Goal: Task Accomplishment & Management: Use online tool/utility

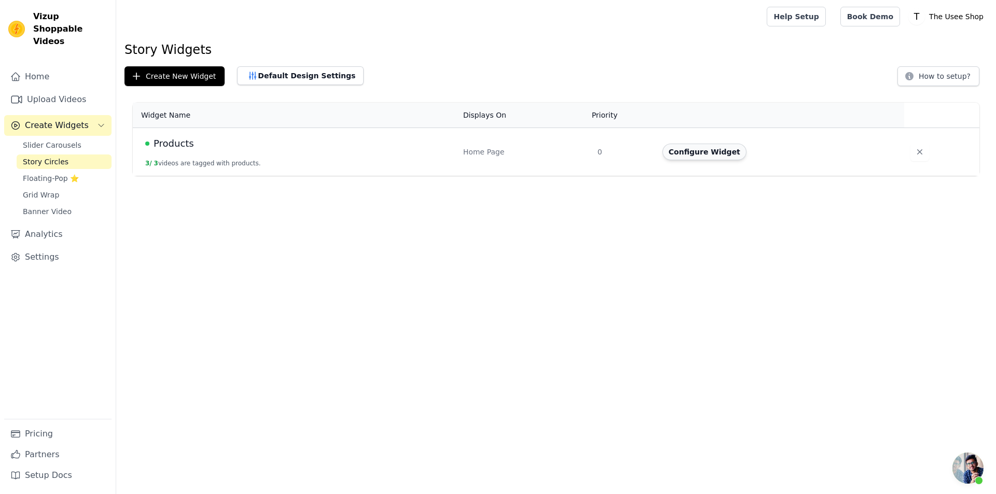
click at [720, 153] on button "Configure Widget" at bounding box center [704, 152] width 84 height 17
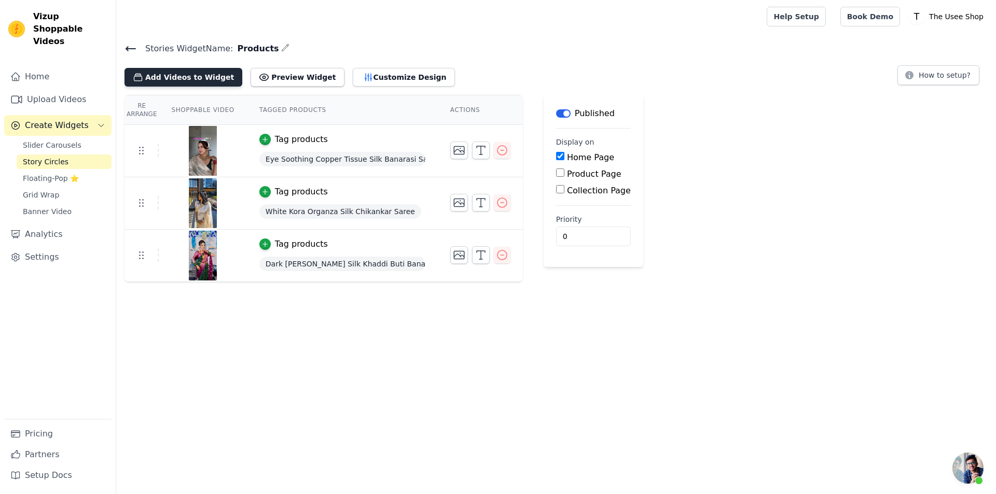
click at [188, 78] on button "Add Videos to Widget" at bounding box center [183, 77] width 118 height 19
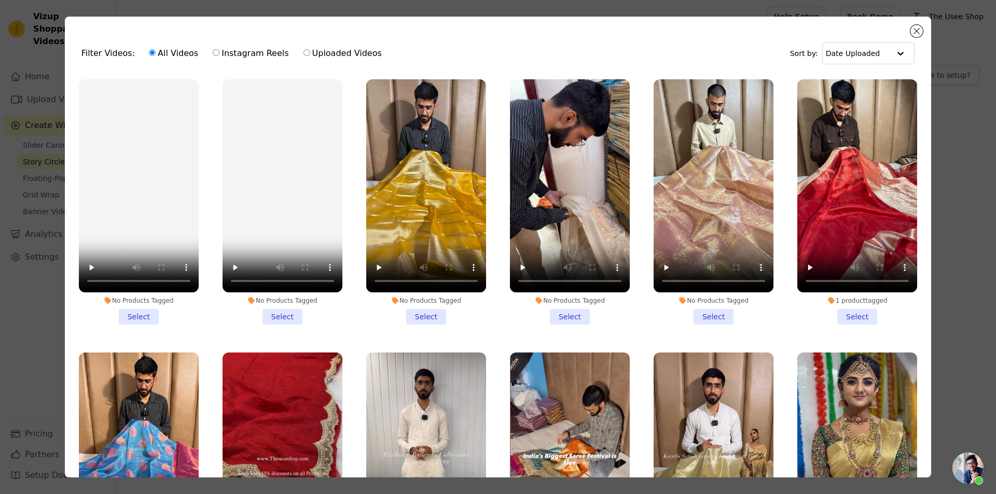
click at [142, 318] on li "No Products Tagged Select" at bounding box center [139, 201] width 120 height 245
click at [0, 0] on input "No Products Tagged Select" at bounding box center [0, 0] width 0 height 0
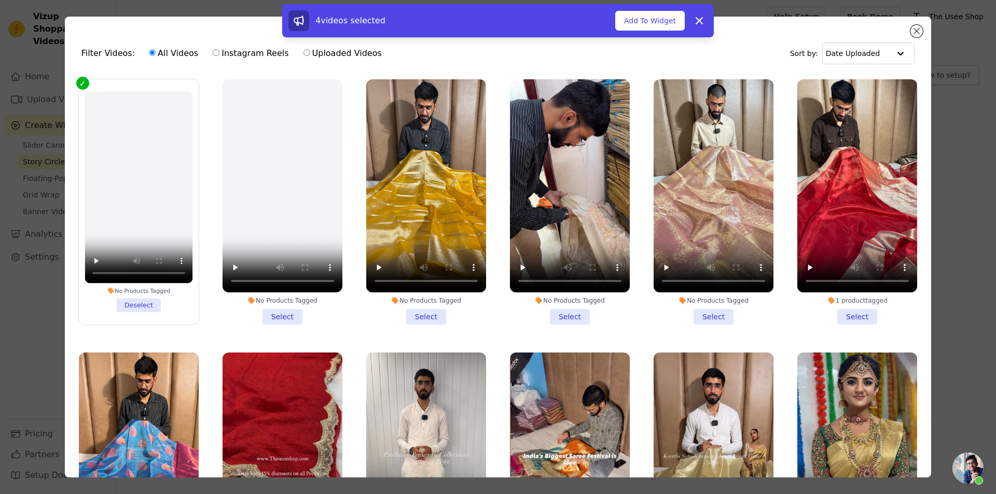
click at [139, 296] on li "No Products Tagged Deselect" at bounding box center [139, 202] width 108 height 220
click at [0, 0] on input "No Products Tagged Deselect" at bounding box center [0, 0] width 0 height 0
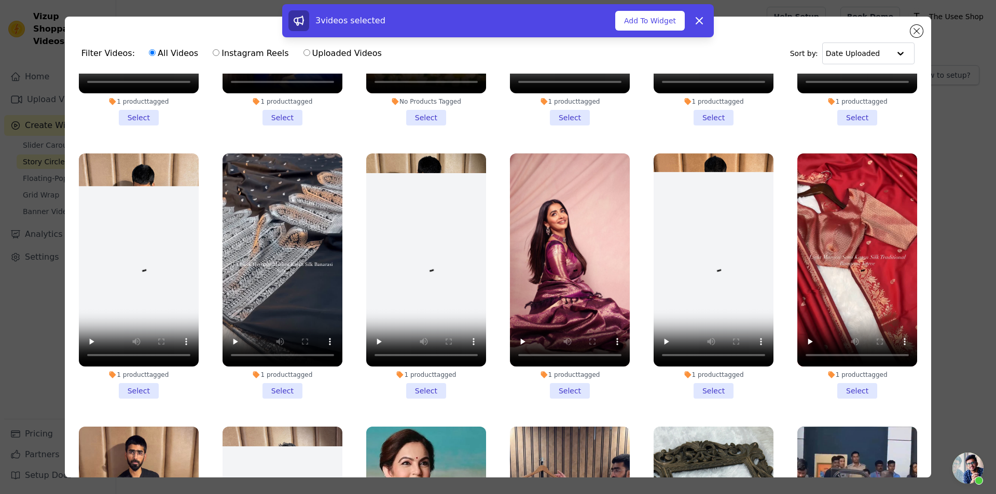
scroll to position [6222, 0]
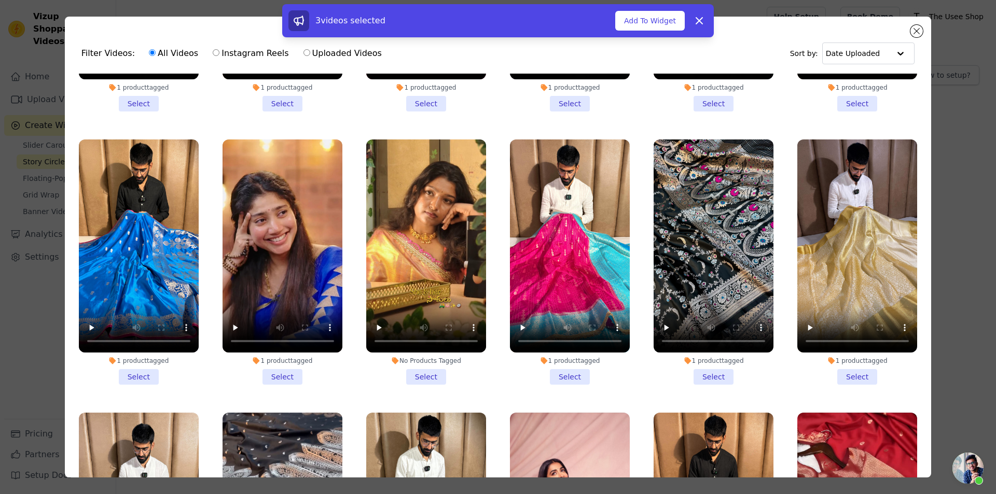
click at [424, 278] on li "No Products Tagged Select" at bounding box center [426, 261] width 120 height 245
click at [0, 0] on input "No Products Tagged Select" at bounding box center [0, 0] width 0 height 0
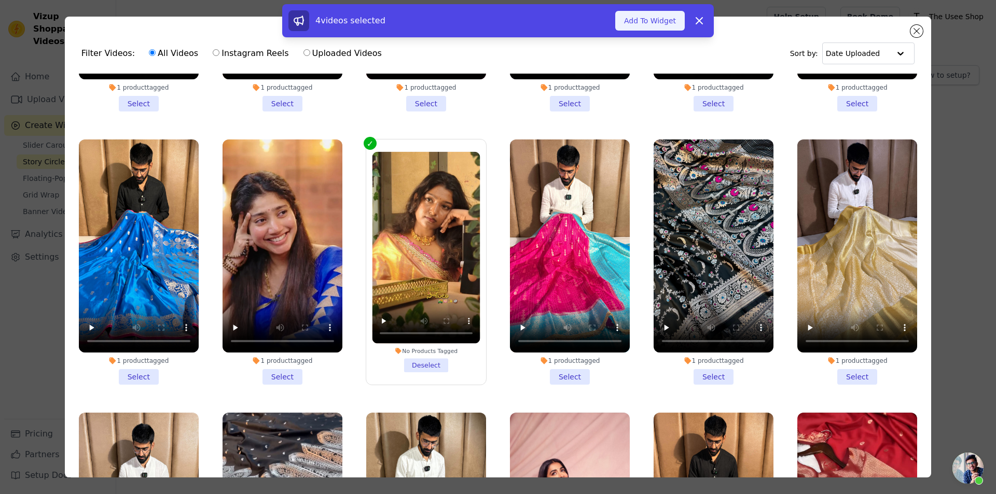
click at [654, 20] on button "Add To Widget" at bounding box center [649, 21] width 69 height 20
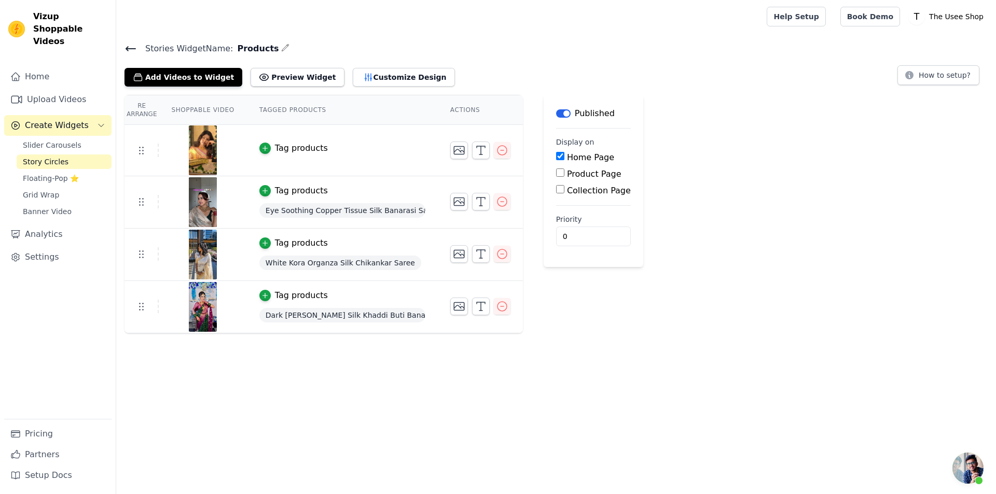
click at [299, 146] on div "Tag products" at bounding box center [301, 148] width 53 height 12
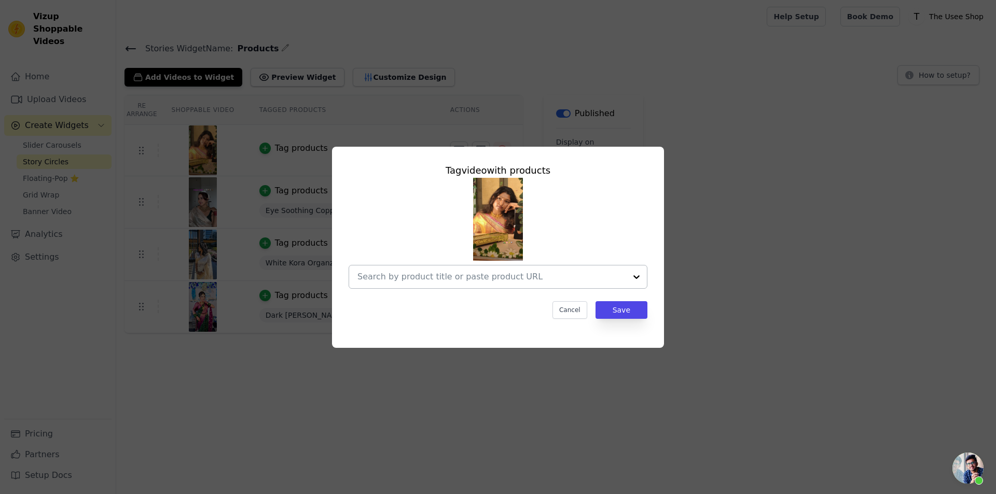
click at [500, 284] on div at bounding box center [491, 276] width 269 height 23
click at [509, 299] on div "Tag video with products Cancel Save" at bounding box center [497, 241] width 315 height 172
click at [502, 282] on input "text" at bounding box center [491, 277] width 269 height 12
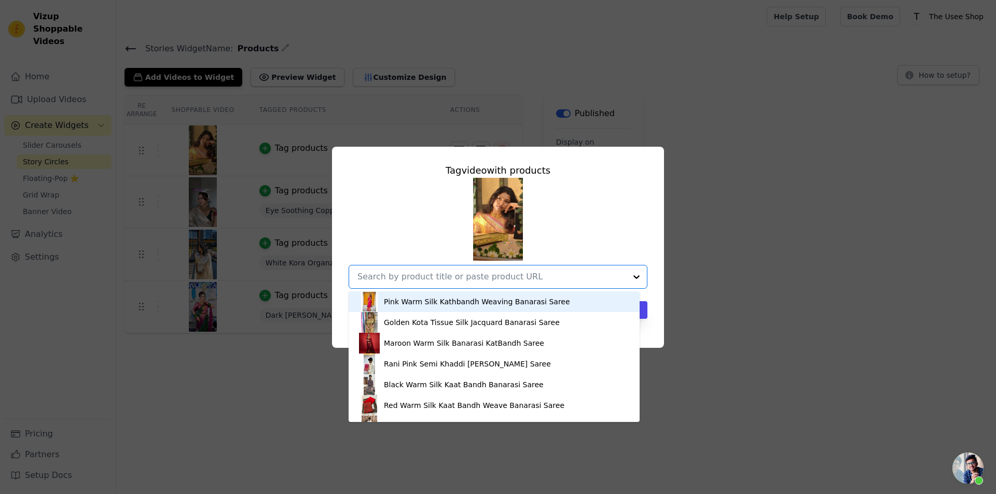
paste input "[URL][DOMAIN_NAME]"
type input "[URL][DOMAIN_NAME]"
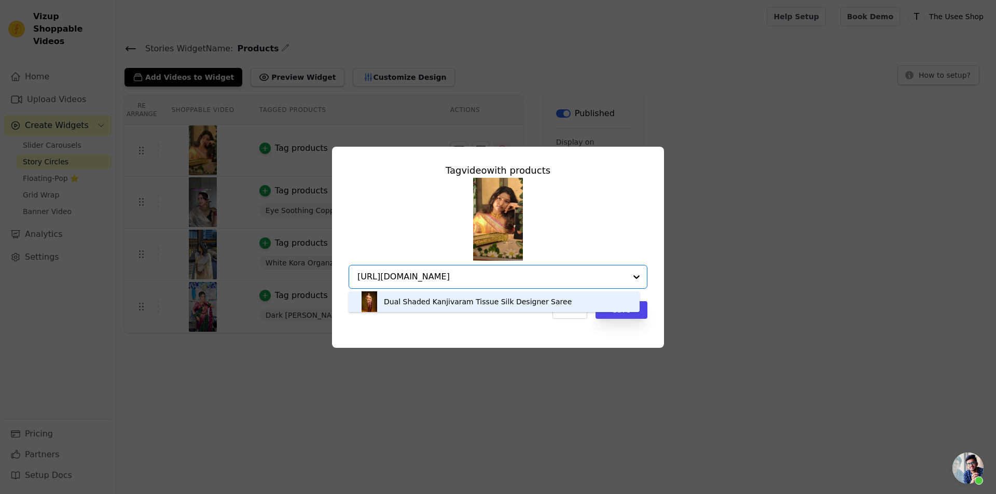
click at [570, 302] on div "Dual Shaded Kanjivaram Tissue Silk Designer Saree" at bounding box center [494, 301] width 270 height 21
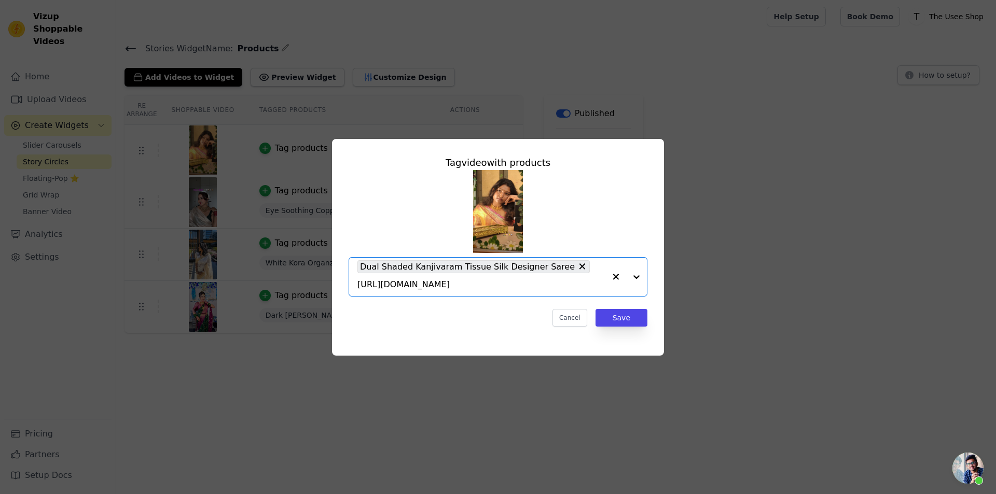
scroll to position [0, 0]
click at [628, 310] on button "Save" at bounding box center [621, 318] width 52 height 18
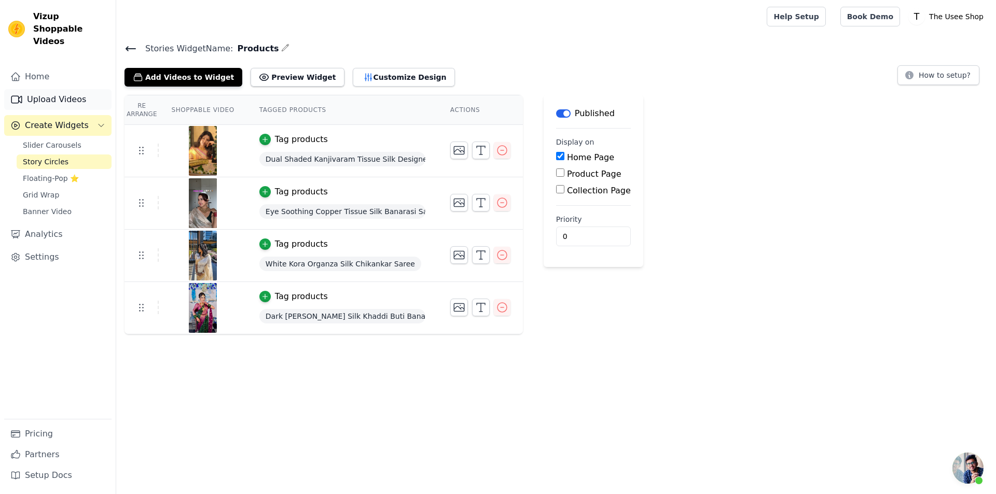
click at [64, 93] on link "Upload Videos" at bounding box center [57, 99] width 107 height 21
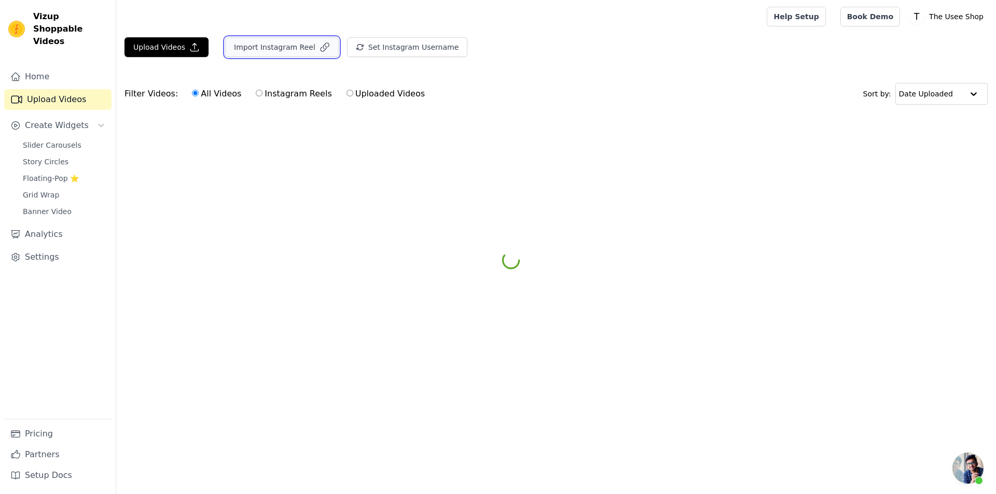
click at [294, 39] on button "Import Instagram Reel" at bounding box center [282, 47] width 114 height 20
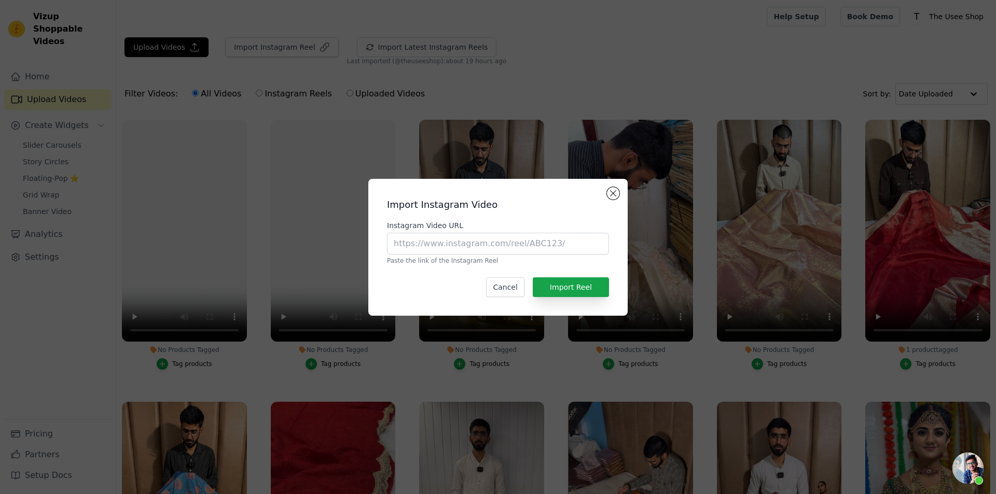
drag, startPoint x: 471, startPoint y: 231, endPoint x: 470, endPoint y: 251, distance: 20.2
click at [471, 231] on div "Instagram Video URL Paste the link of the Instagram Reel" at bounding box center [498, 242] width 222 height 45
click at [470, 251] on input "Instagram Video URL" at bounding box center [498, 244] width 222 height 22
paste input "[URL][DOMAIN_NAME]"
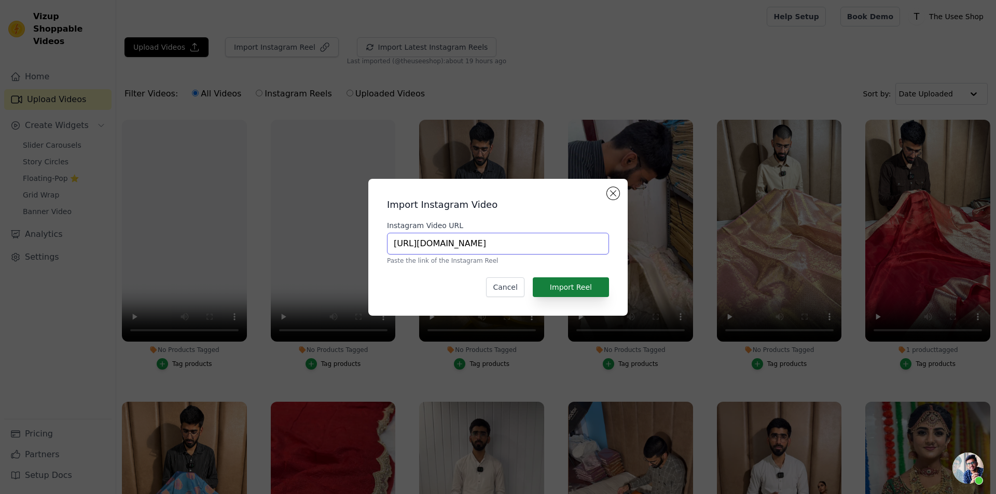
type input "[URL][DOMAIN_NAME]"
click at [585, 279] on button "Import Reel" at bounding box center [571, 287] width 76 height 20
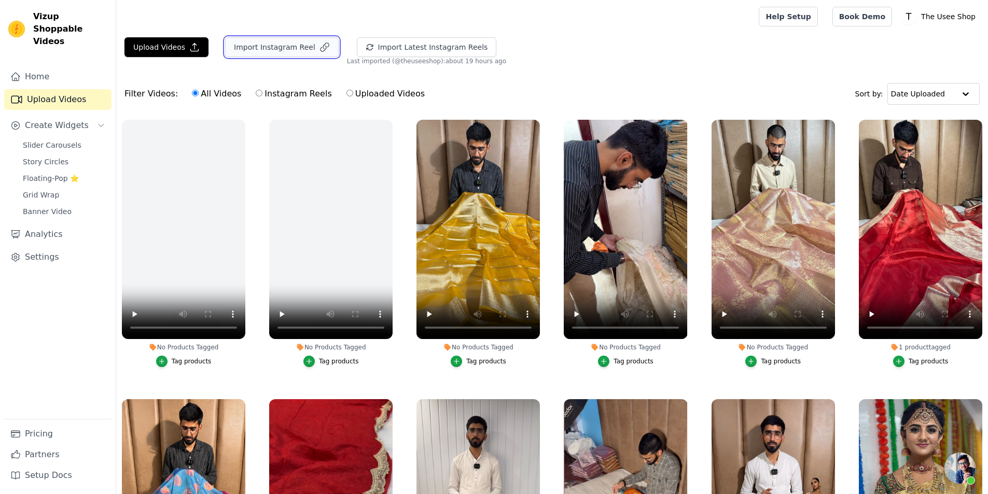
click at [279, 45] on button "Import Instagram Reel" at bounding box center [282, 47] width 114 height 20
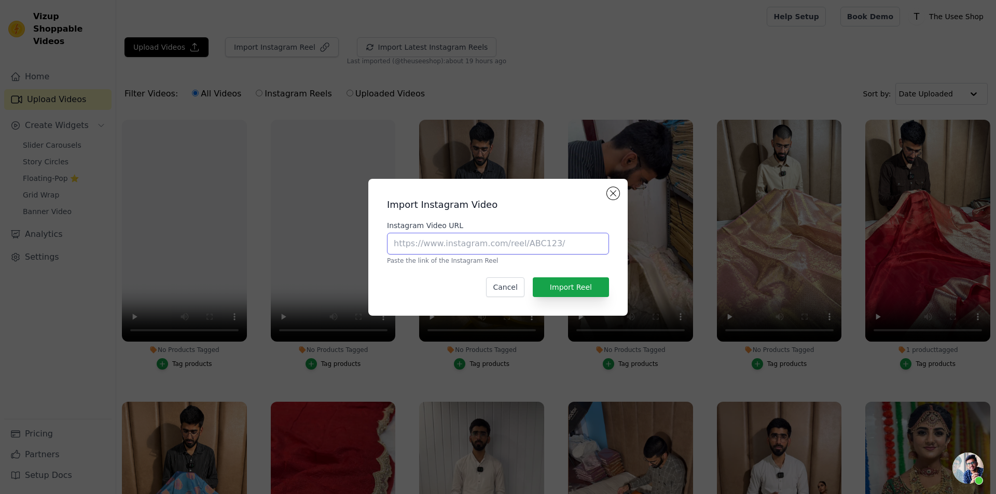
click at [521, 245] on input "Instagram Video URL" at bounding box center [498, 244] width 222 height 22
paste input "[URL][DOMAIN_NAME]"
type input "[URL][DOMAIN_NAME]"
click at [585, 292] on button "Import Reel" at bounding box center [571, 287] width 76 height 20
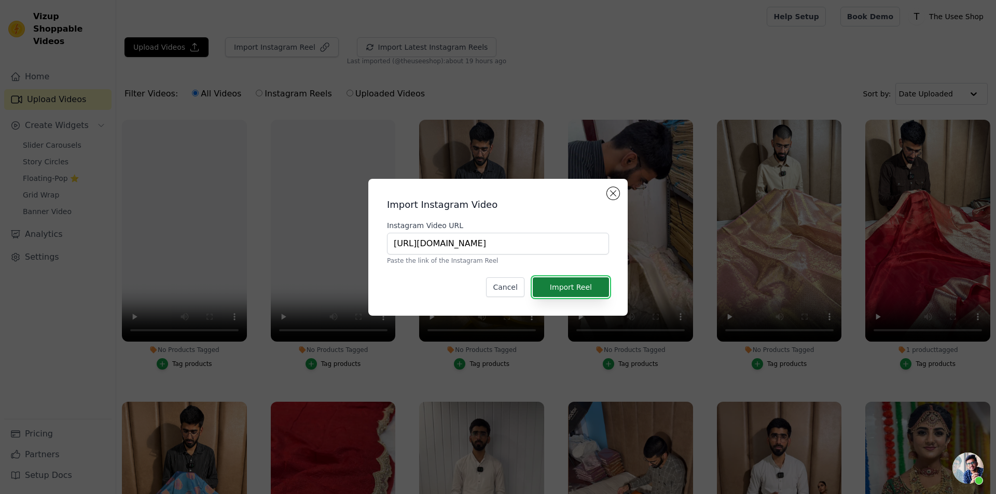
scroll to position [0, 0]
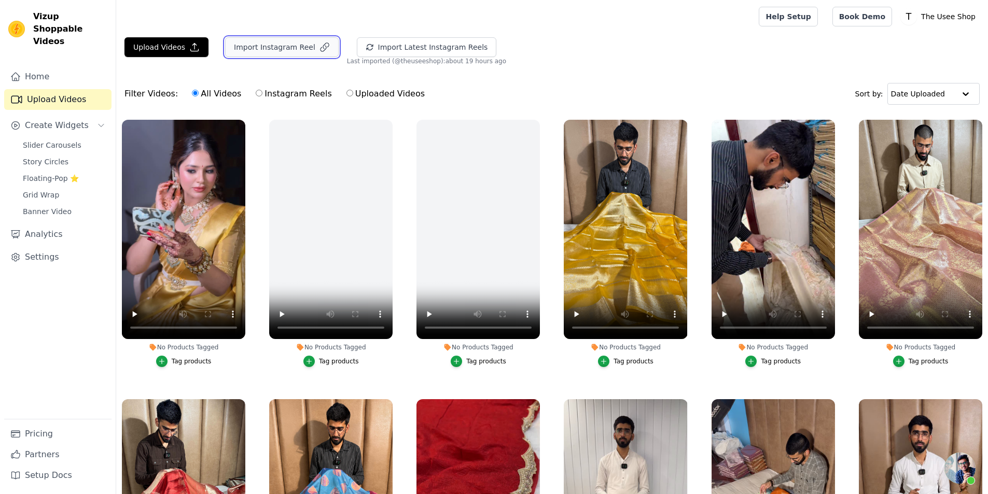
click at [250, 46] on button "Import Instagram Reel" at bounding box center [282, 47] width 114 height 20
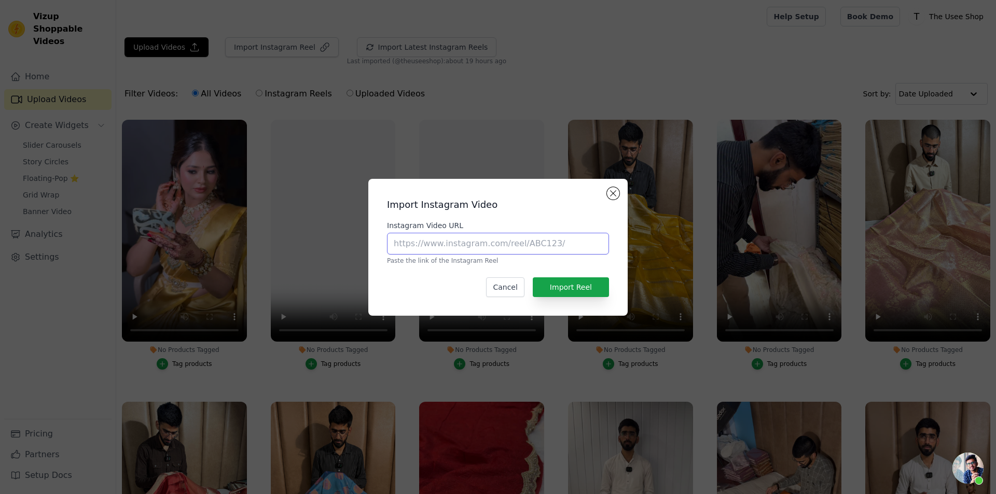
click at [477, 246] on input "Instagram Video URL" at bounding box center [498, 244] width 222 height 22
paste input "[URL][DOMAIN_NAME]"
type input "[URL][DOMAIN_NAME]"
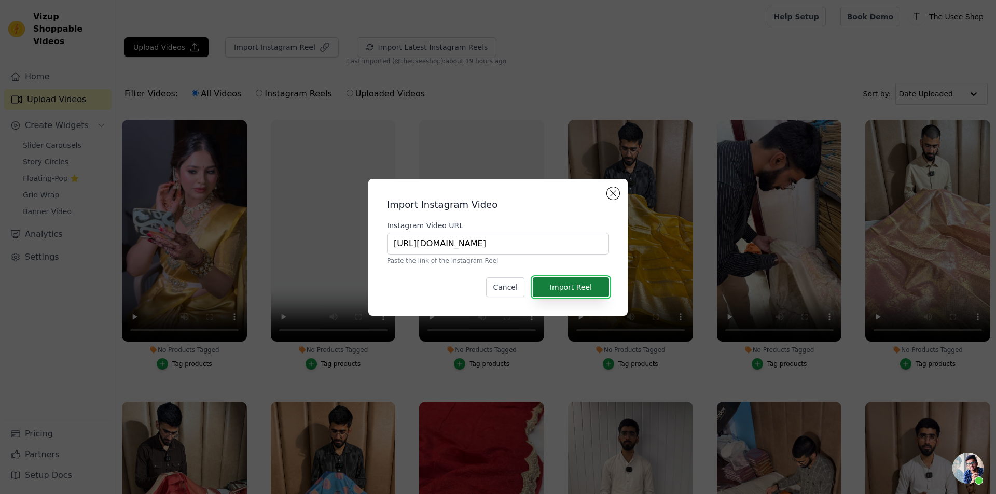
click at [578, 290] on button "Import Reel" at bounding box center [571, 287] width 76 height 20
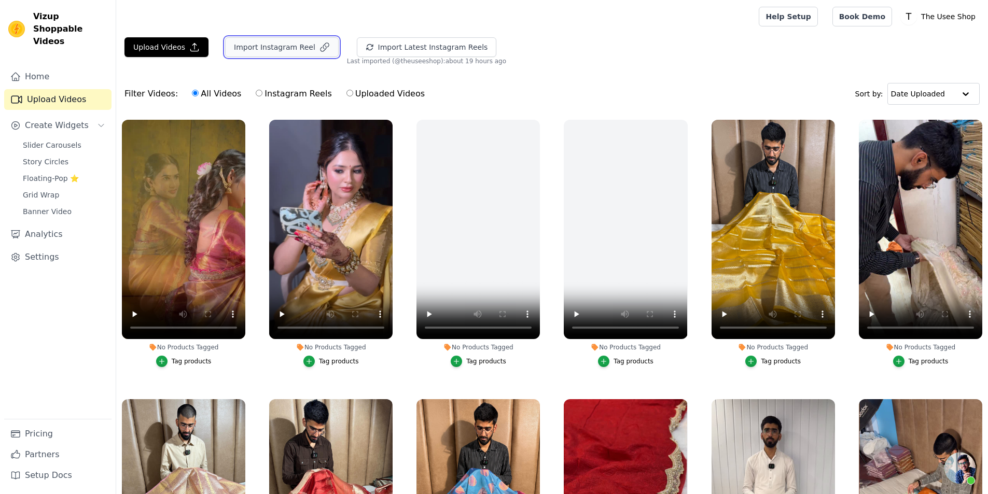
click at [255, 47] on button "Import Instagram Reel" at bounding box center [282, 47] width 114 height 20
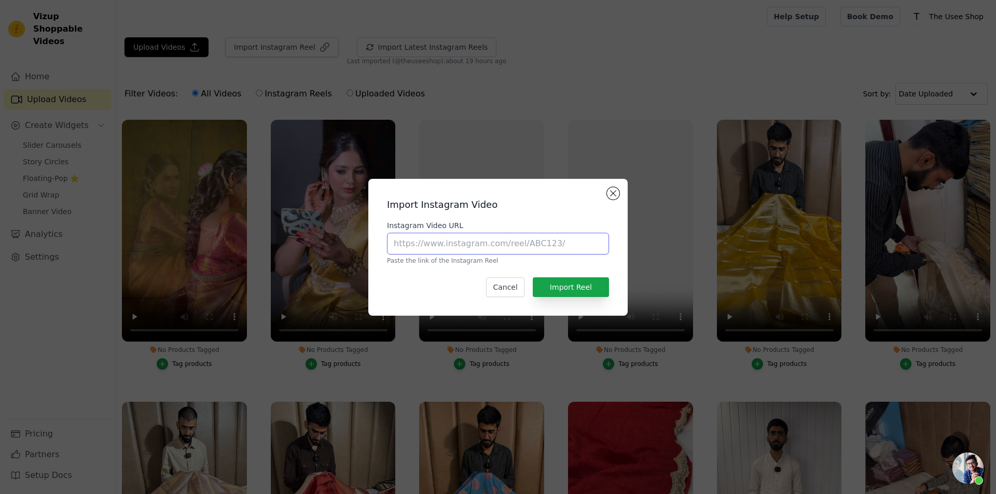
click at [517, 250] on input "Instagram Video URL" at bounding box center [498, 244] width 222 height 22
paste input "[URL][DOMAIN_NAME]"
type input "[URL][DOMAIN_NAME]"
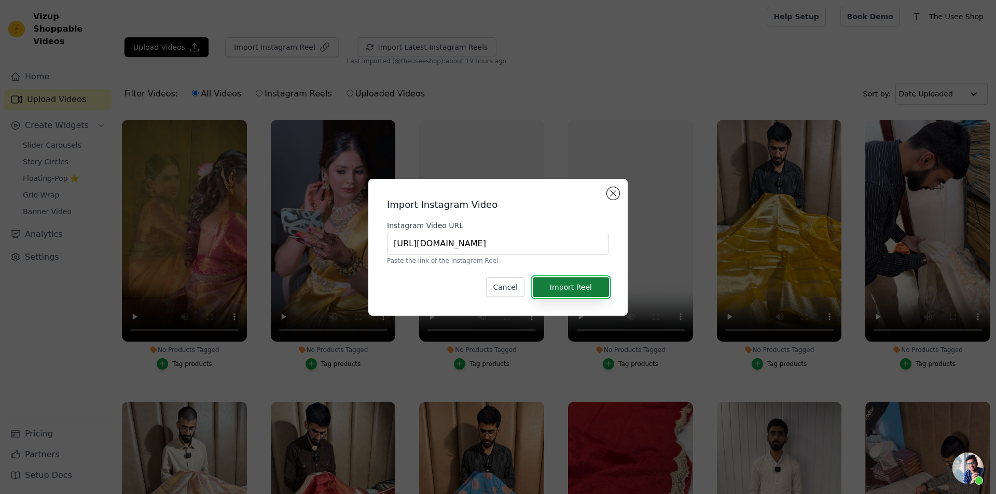
click at [586, 283] on button "Import Reel" at bounding box center [571, 287] width 76 height 20
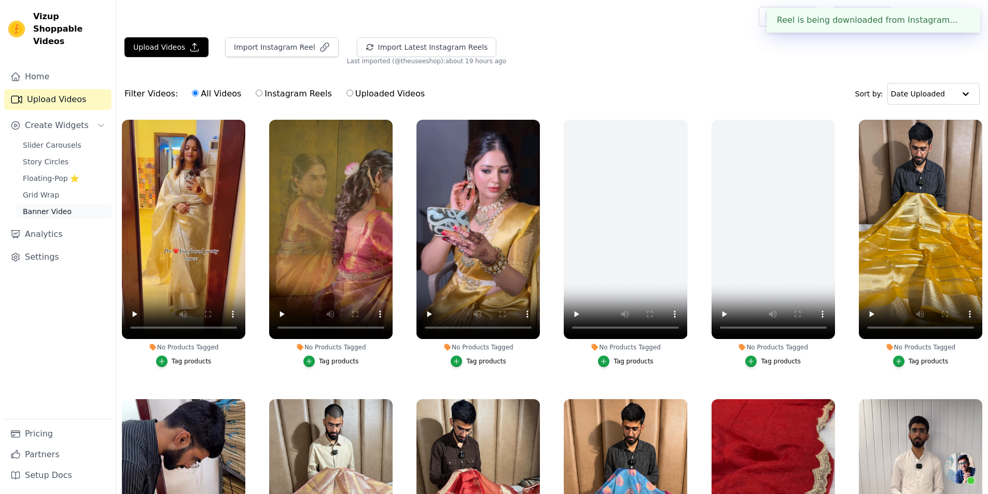
click at [63, 204] on link "Banner Video" at bounding box center [64, 211] width 95 height 15
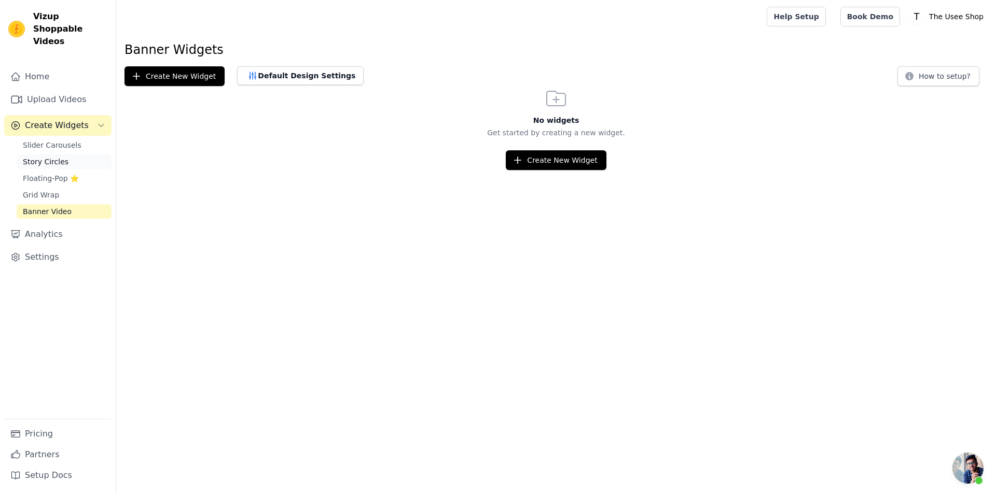
click at [71, 155] on link "Story Circles" at bounding box center [64, 162] width 95 height 15
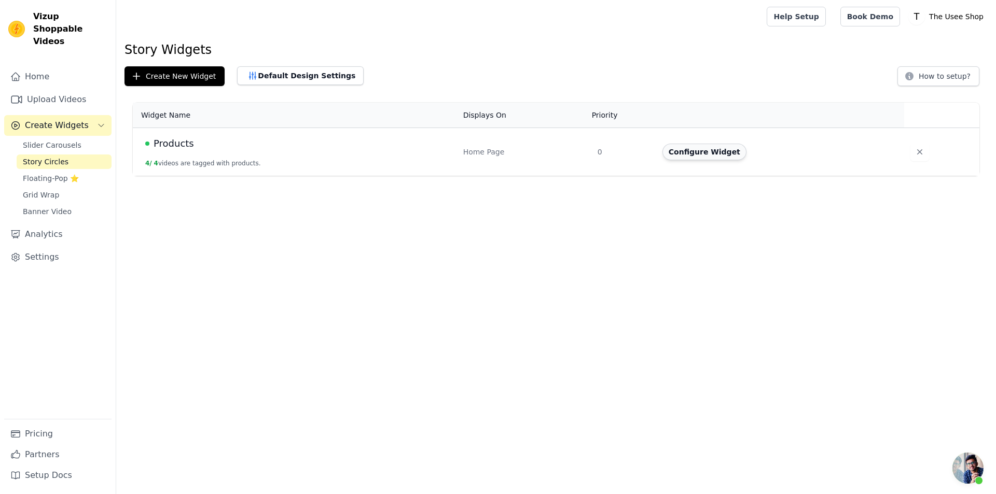
click at [673, 155] on button "Configure Widget" at bounding box center [704, 152] width 84 height 17
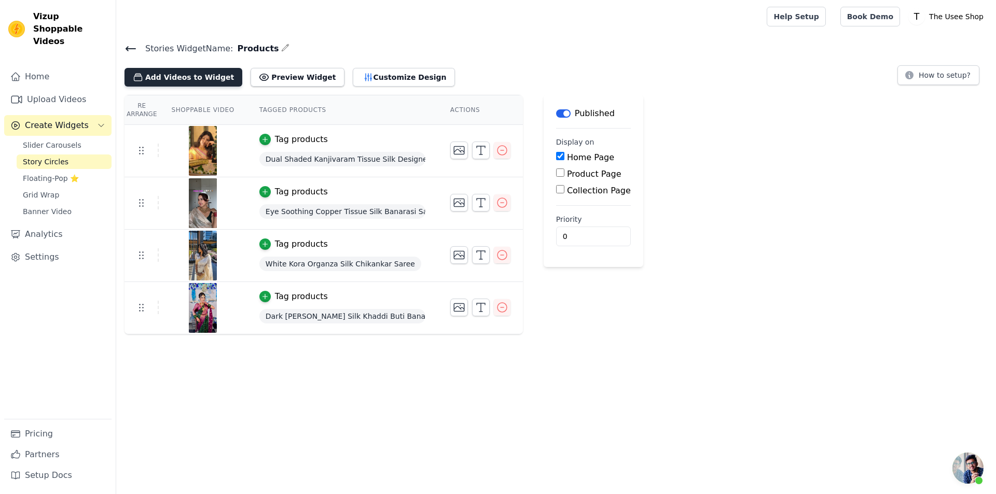
click at [198, 71] on button "Add Videos to Widget" at bounding box center [183, 77] width 118 height 19
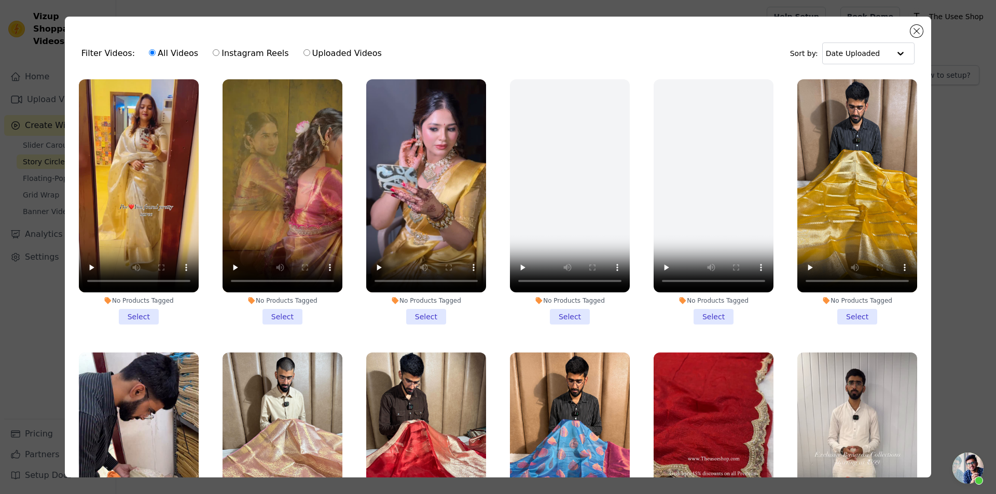
click at [417, 307] on li "No Products Tagged Select" at bounding box center [426, 201] width 120 height 245
click at [0, 0] on input "No Products Tagged Select" at bounding box center [0, 0] width 0 height 0
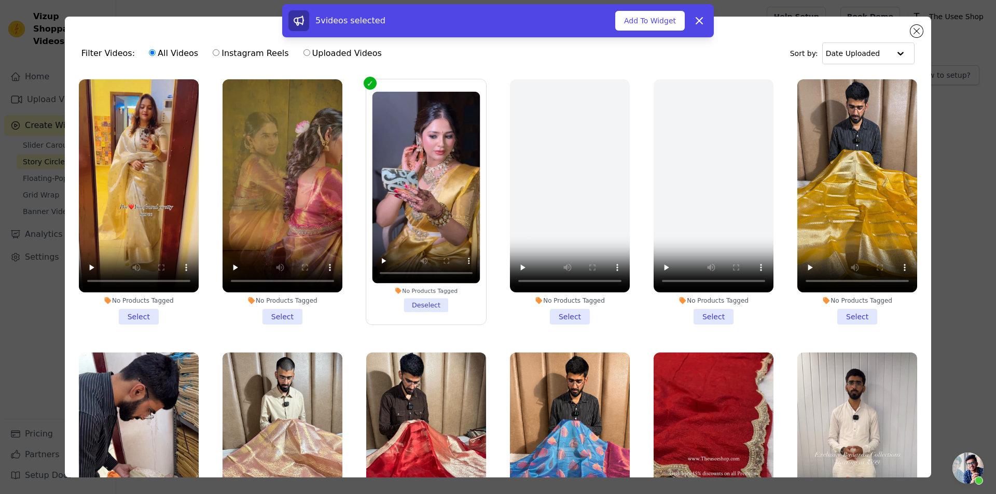
click at [285, 313] on li "No Products Tagged Select" at bounding box center [282, 201] width 120 height 245
click at [0, 0] on input "No Products Tagged Select" at bounding box center [0, 0] width 0 height 0
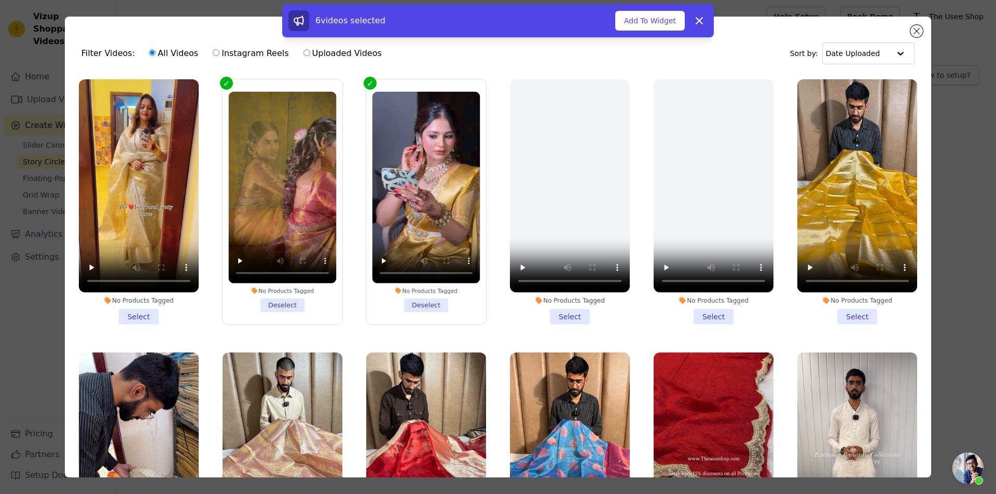
click at [134, 308] on li "No Products Tagged Select" at bounding box center [139, 201] width 120 height 245
click at [0, 0] on input "No Products Tagged Select" at bounding box center [0, 0] width 0 height 0
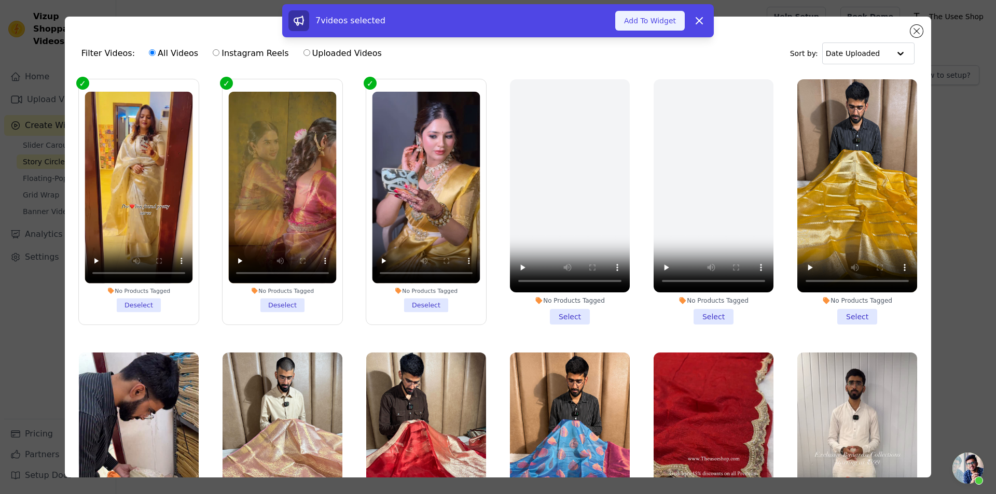
click at [648, 19] on button "Add To Widget" at bounding box center [649, 21] width 69 height 20
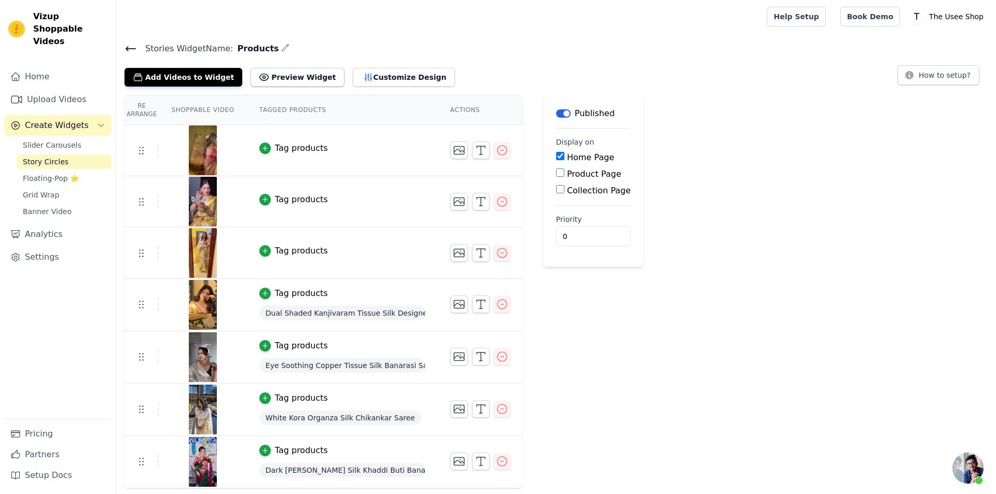
click at [297, 147] on div "Tag products" at bounding box center [301, 148] width 53 height 12
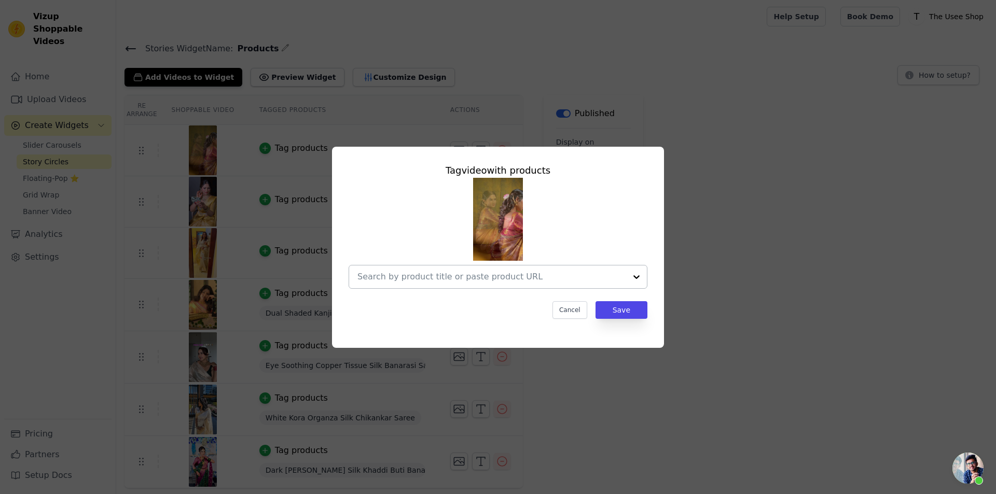
click at [565, 275] on input "text" at bounding box center [491, 277] width 269 height 12
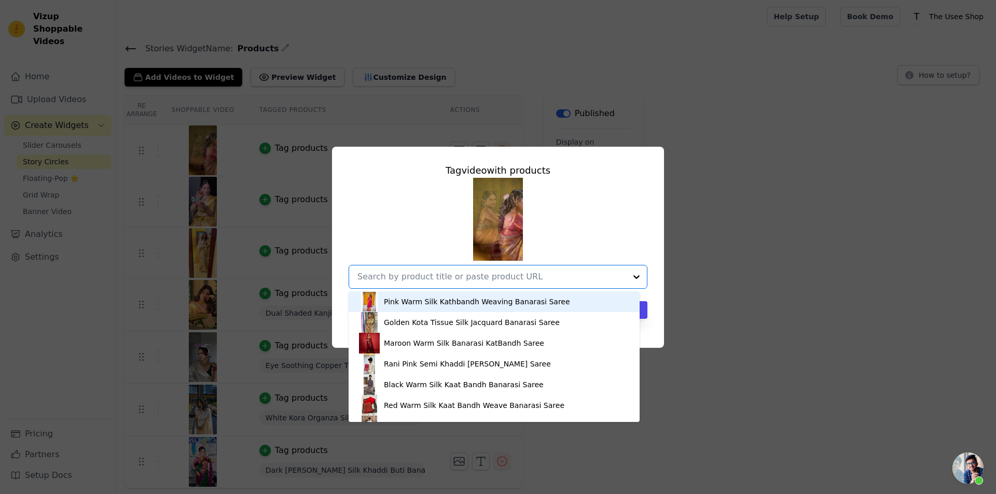
paste input "[URL][DOMAIN_NAME]"
type input "[URL][DOMAIN_NAME]"
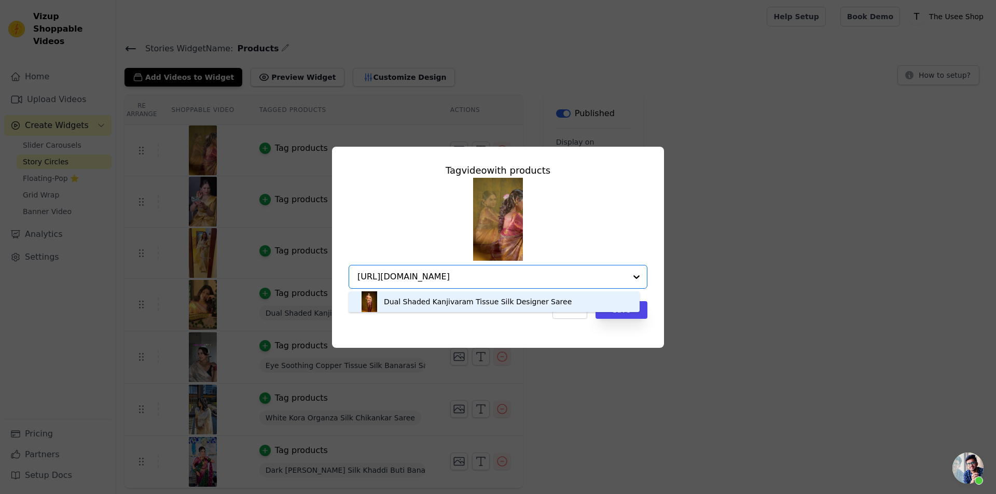
click at [507, 309] on div "Dual Shaded Kanjivaram Tissue Silk Designer Saree" at bounding box center [494, 301] width 270 height 21
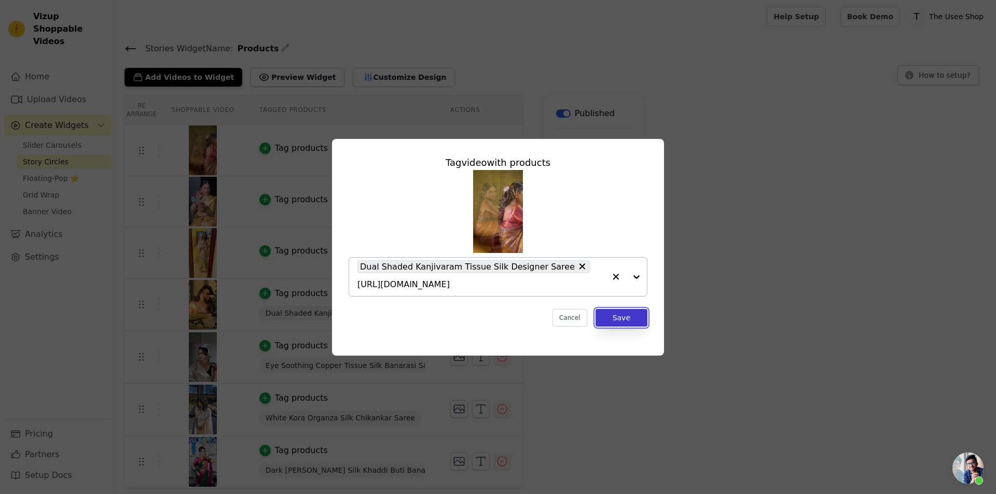
click at [630, 311] on button "Save" at bounding box center [621, 318] width 52 height 18
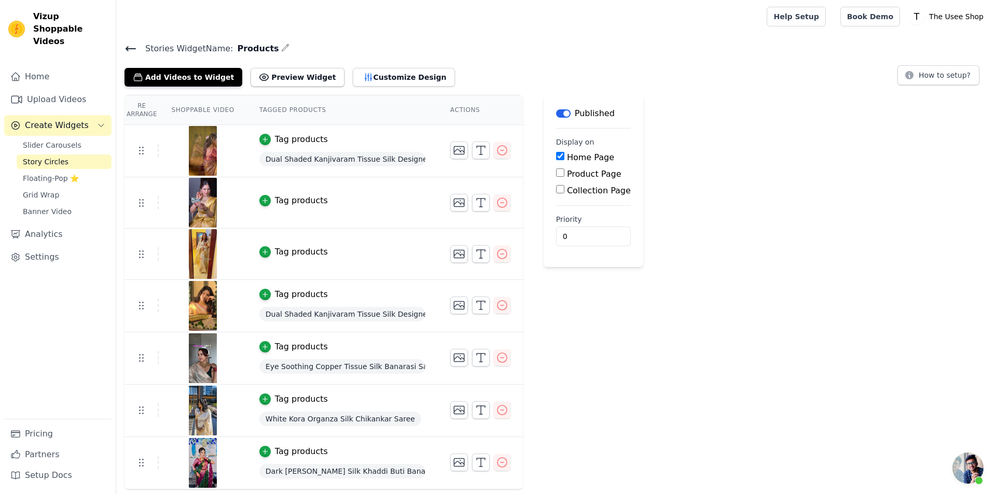
click at [302, 205] on div "Tag products" at bounding box center [301, 200] width 53 height 12
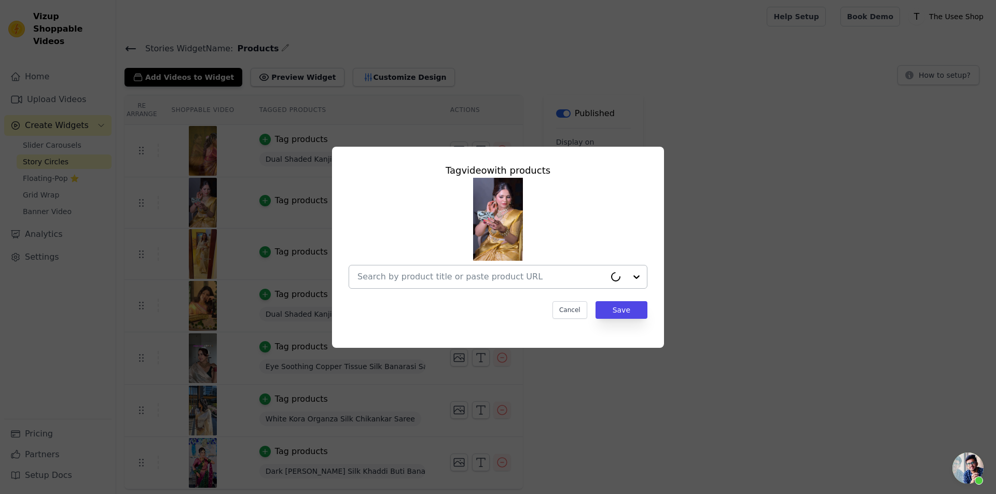
click at [487, 278] on input "text" at bounding box center [481, 277] width 248 height 12
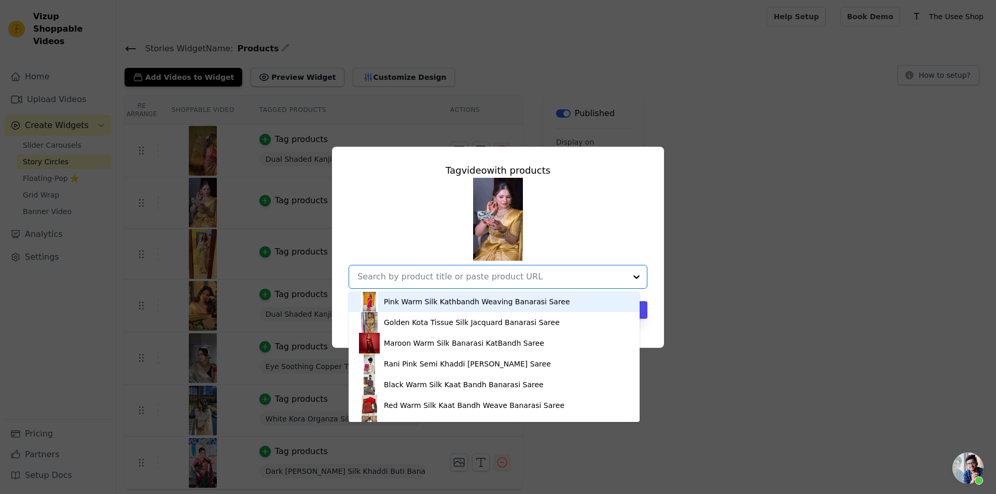
paste input "[URL][DOMAIN_NAME]"
type input "[URL][DOMAIN_NAME]"
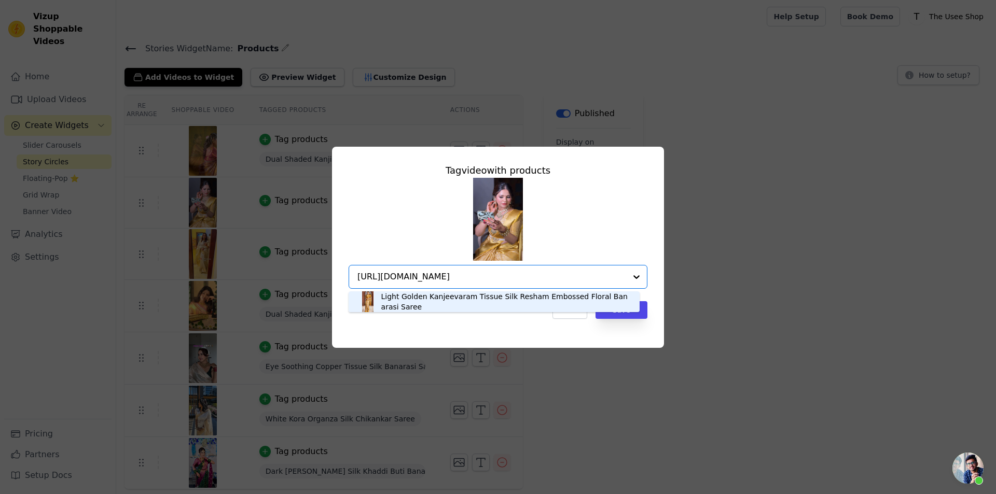
click at [551, 297] on div "Light Golden Kanjeevaram Tissue Silk Resham Embossed Floral Banarasi Saree" at bounding box center [505, 301] width 248 height 21
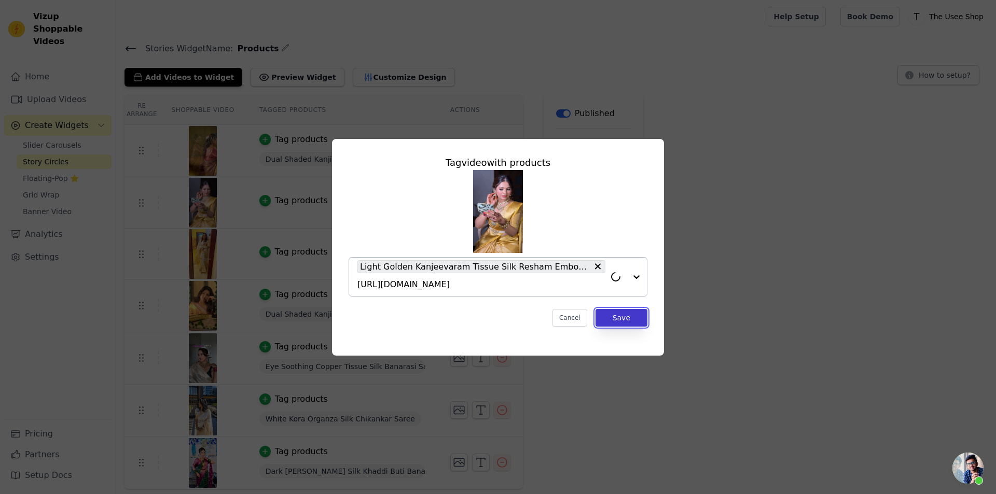
click at [625, 319] on button "Save" at bounding box center [621, 318] width 52 height 18
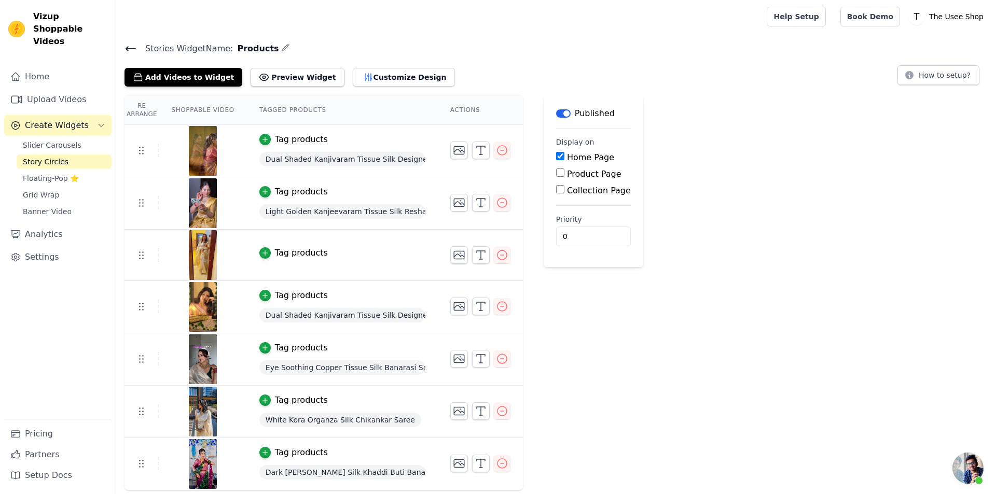
click at [296, 258] on div "Tag products" at bounding box center [301, 253] width 53 height 12
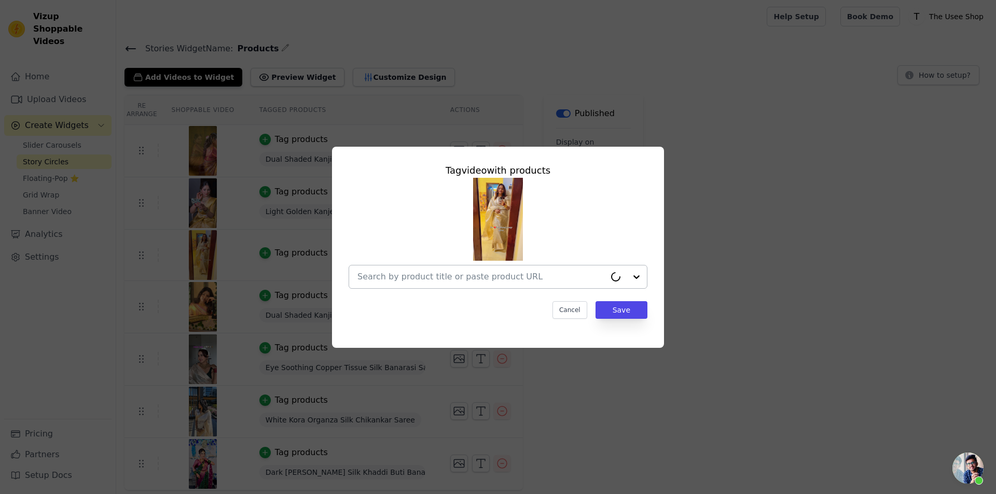
click at [466, 282] on input "text" at bounding box center [481, 277] width 248 height 12
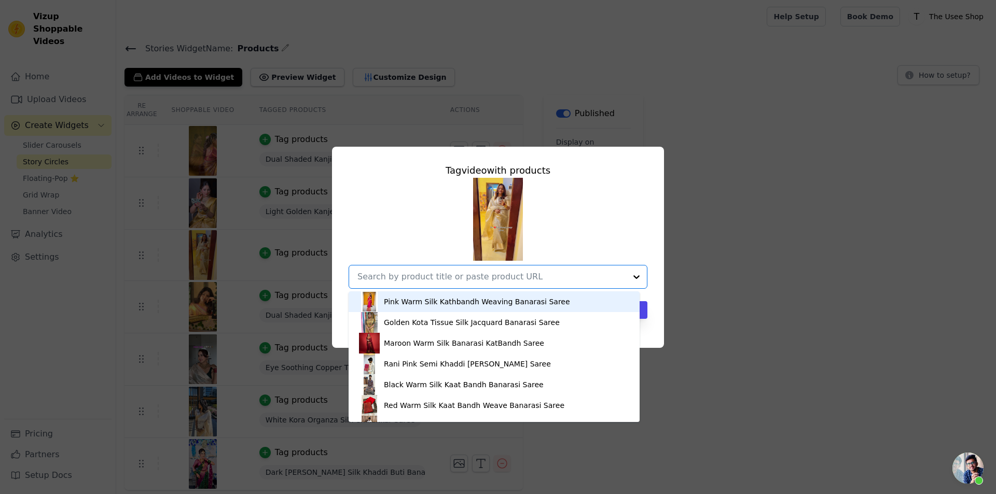
paste input "[URL][DOMAIN_NAME]"
type input "[URL][DOMAIN_NAME]"
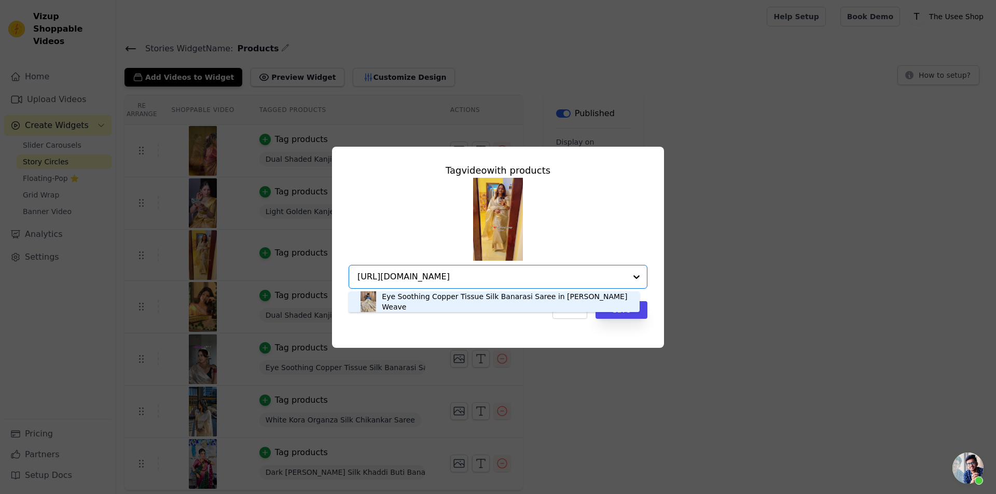
click at [421, 310] on div "Eye Soothing Copper Tissue Silk Banarasi Saree in [PERSON_NAME] Weave" at bounding box center [494, 301] width 270 height 21
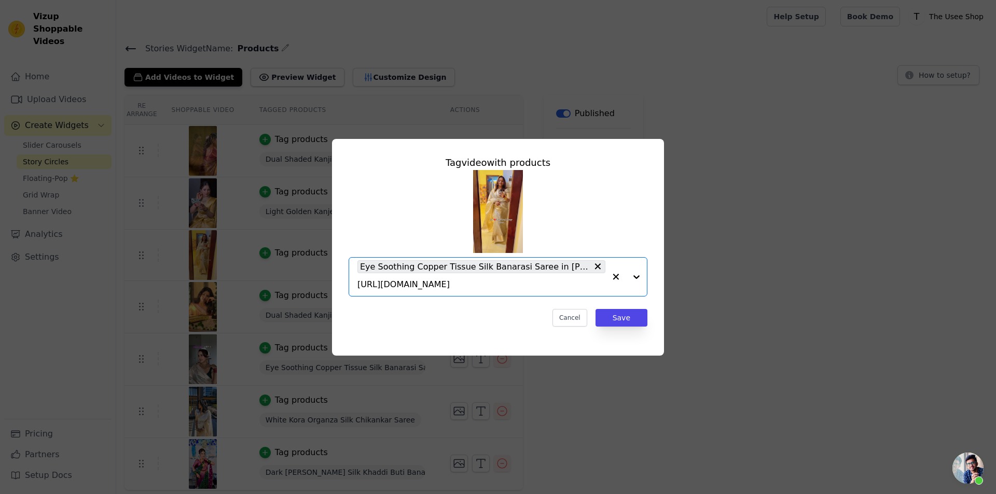
scroll to position [0, 0]
click at [628, 319] on button "Save" at bounding box center [621, 318] width 52 height 18
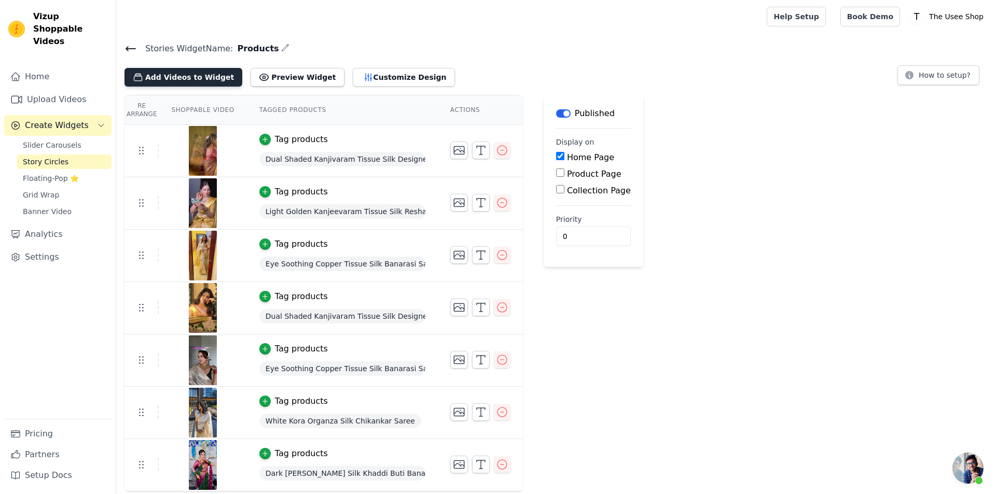
click at [183, 76] on button "Add Videos to Widget" at bounding box center [183, 77] width 118 height 19
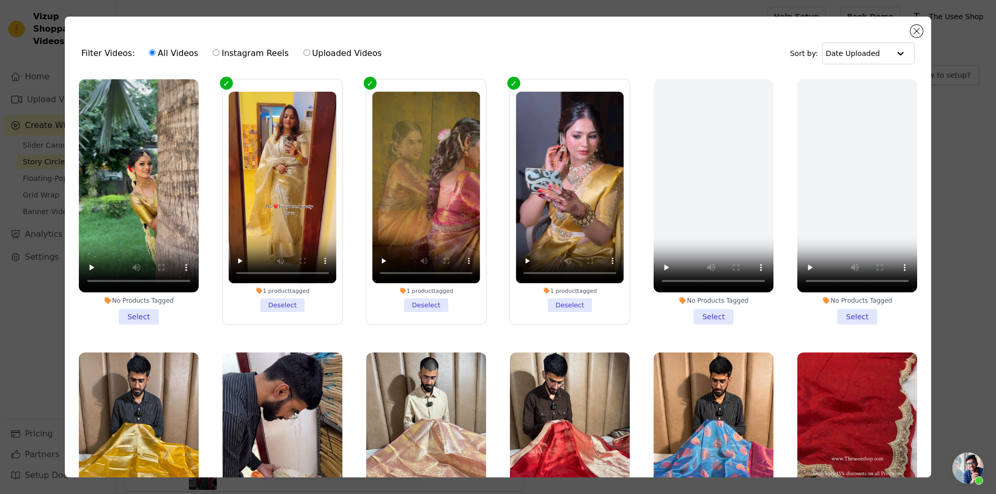
click at [145, 314] on li "No Products Tagged Select" at bounding box center [139, 201] width 120 height 245
click at [0, 0] on input "No Products Tagged Select" at bounding box center [0, 0] width 0 height 0
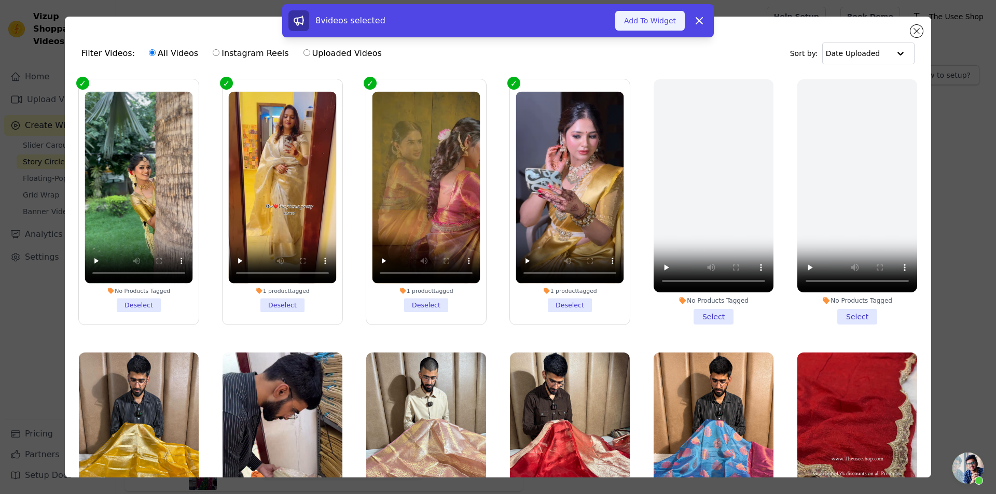
click at [656, 25] on button "Add To Widget" at bounding box center [649, 21] width 69 height 20
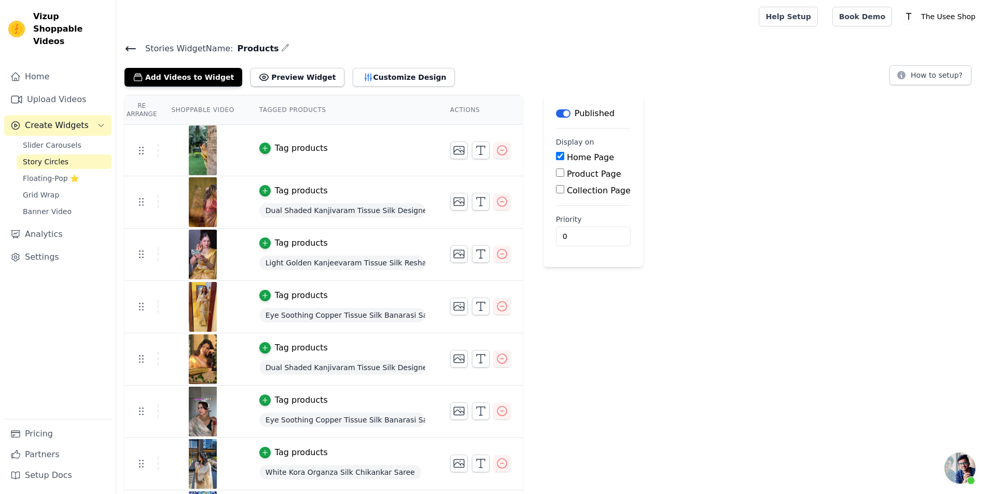
click at [283, 148] on div "Tag products" at bounding box center [301, 148] width 53 height 12
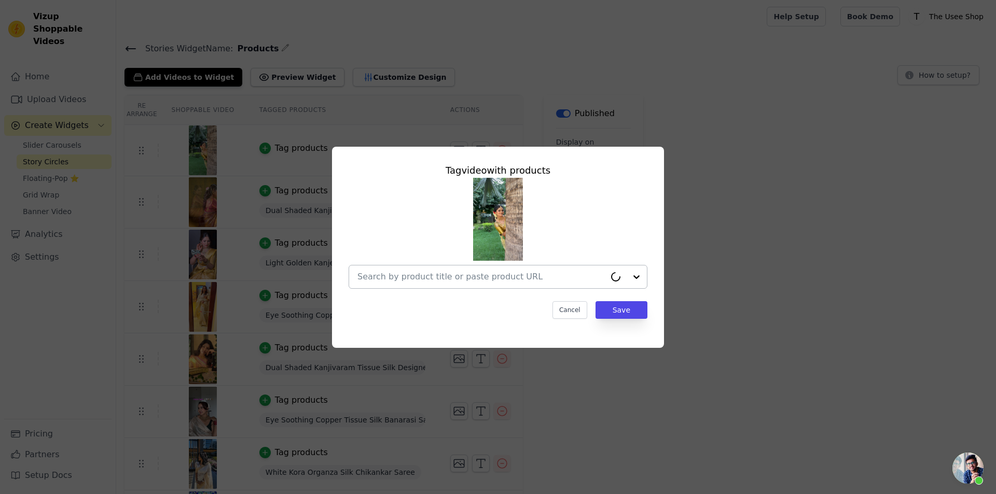
click at [512, 282] on input "text" at bounding box center [481, 277] width 248 height 12
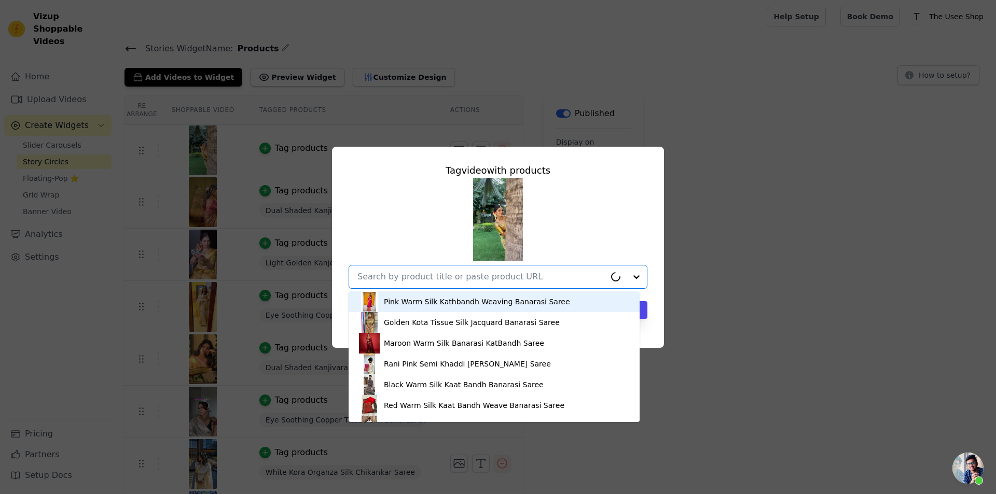
paste input "[URL][DOMAIN_NAME]"
type input "[URL][DOMAIN_NAME]"
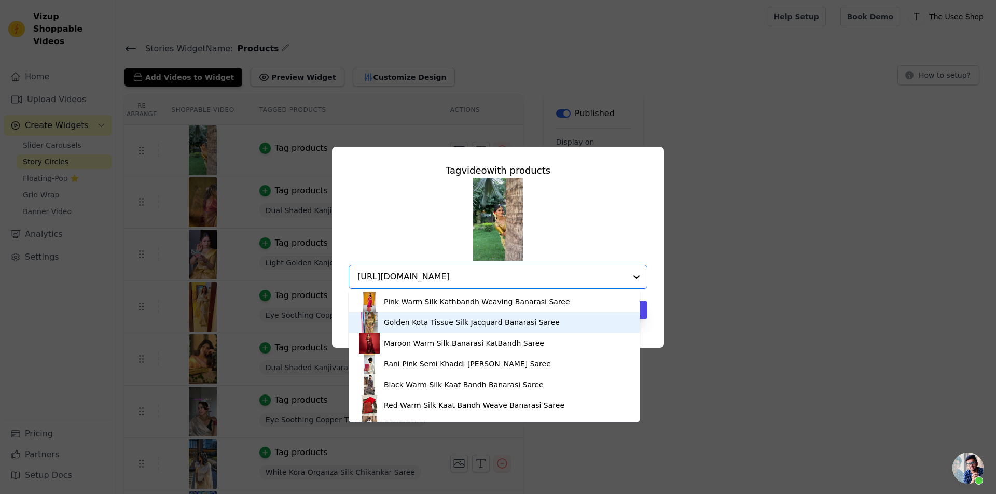
scroll to position [0, 24]
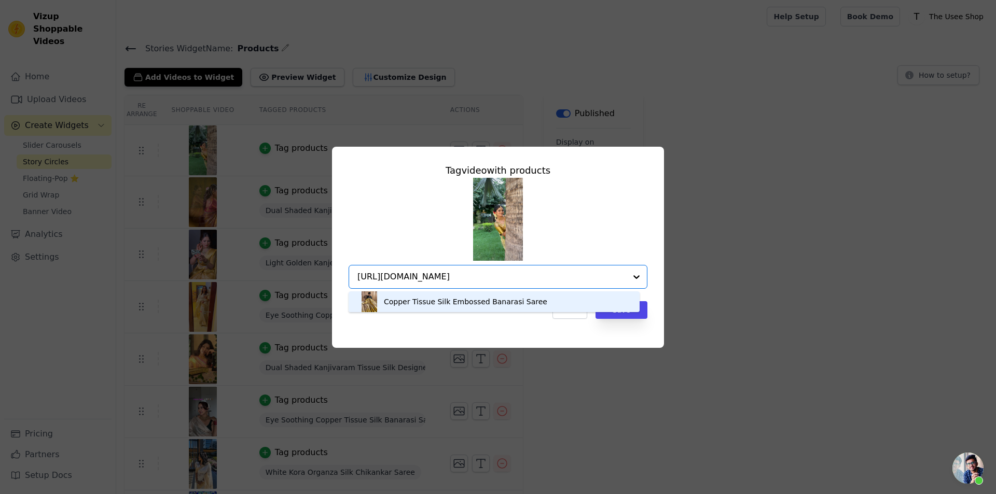
click at [471, 309] on div "Copper Tissue Silk Embossed Banarasi Saree" at bounding box center [494, 301] width 270 height 21
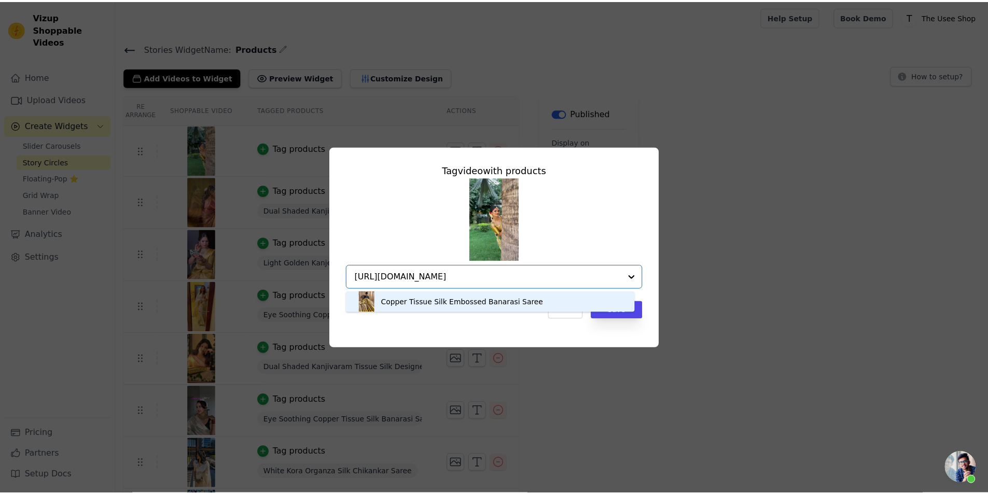
scroll to position [0, 0]
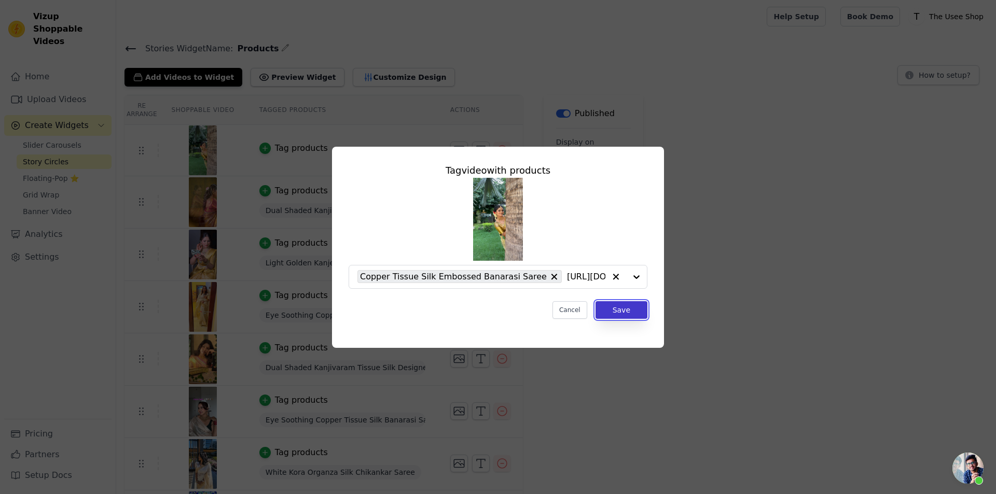
click at [638, 313] on button "Save" at bounding box center [621, 310] width 52 height 18
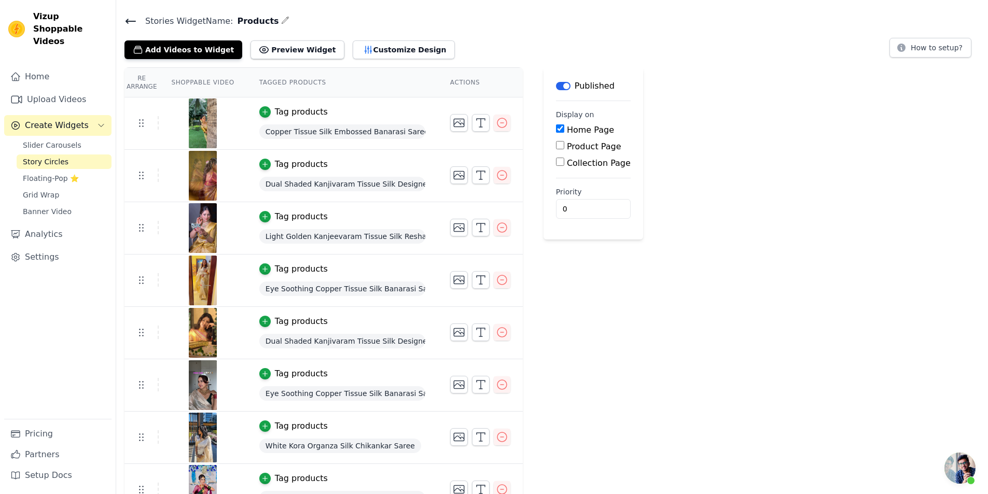
scroll to position [49, 0]
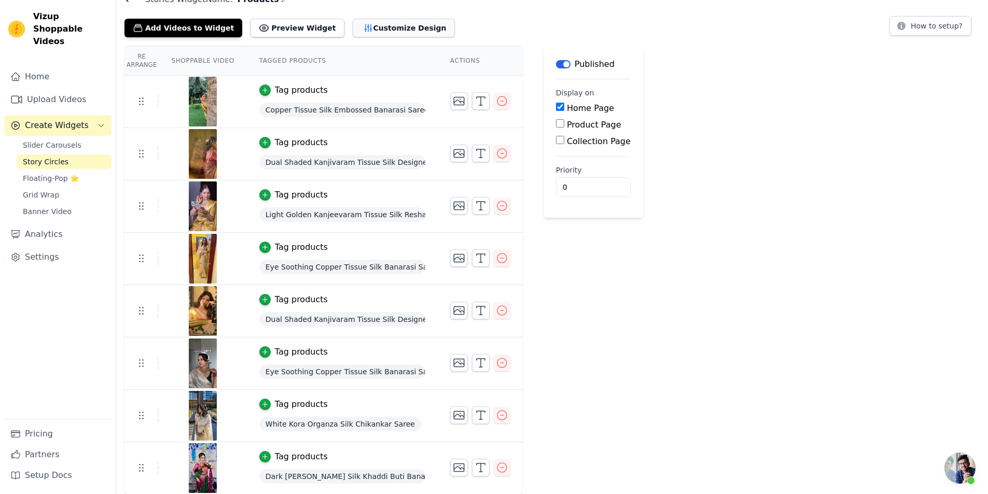
click at [397, 32] on button "Customize Design" at bounding box center [404, 28] width 102 height 19
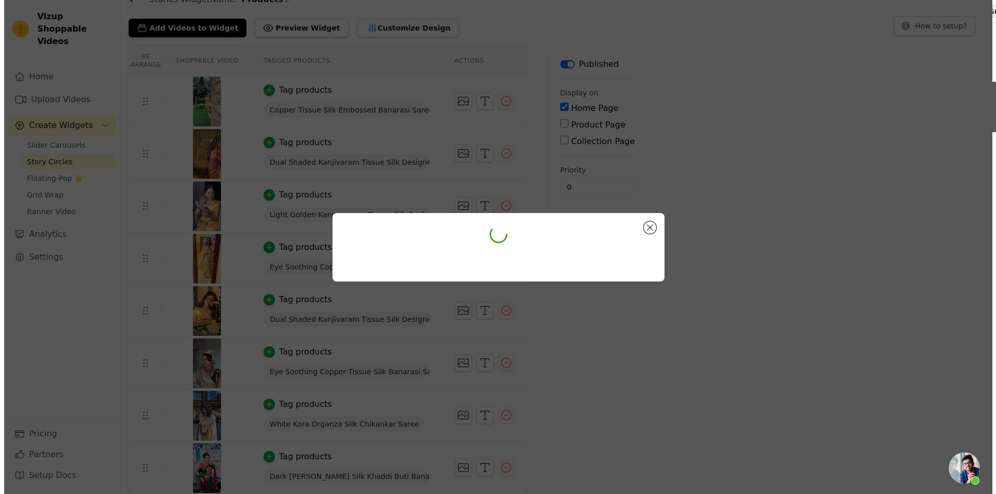
scroll to position [0, 0]
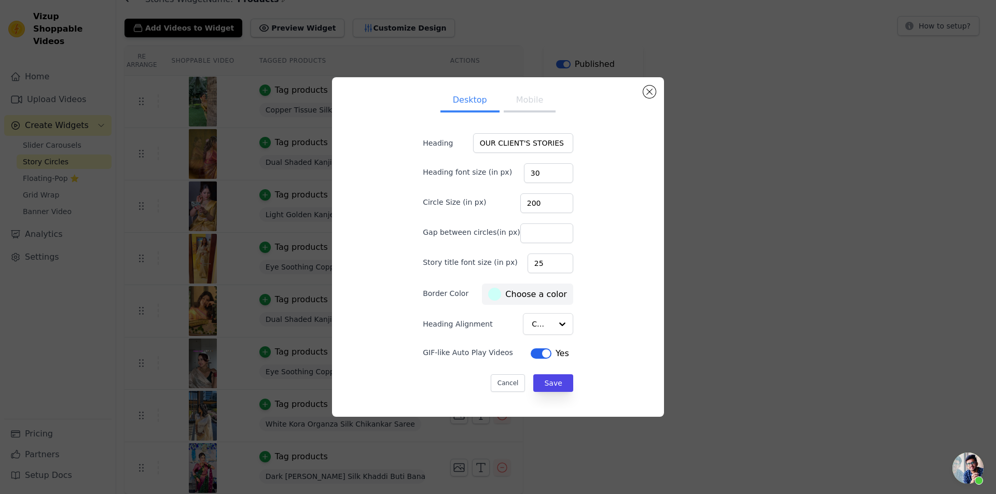
click at [523, 298] on label "#cdfff8 Choose a color" at bounding box center [527, 294] width 78 height 13
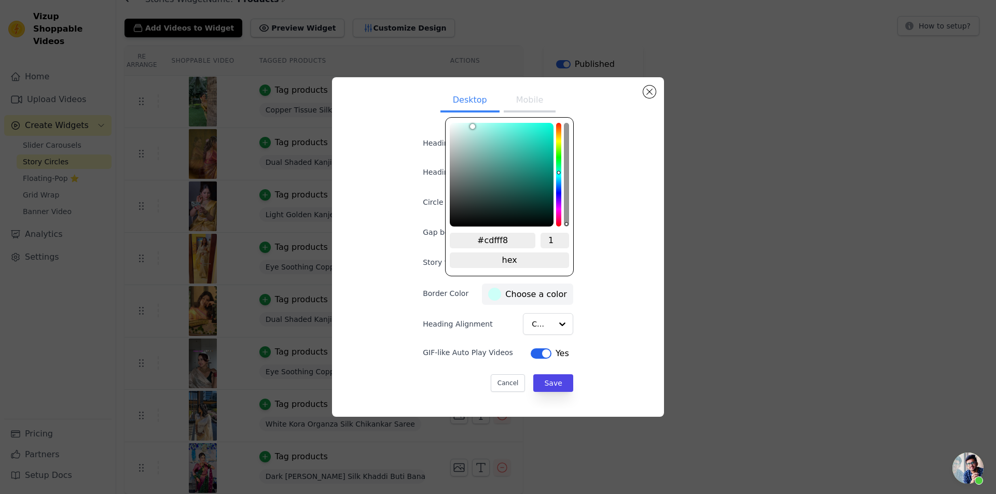
click at [557, 142] on div "hue channel" at bounding box center [558, 175] width 5 height 104
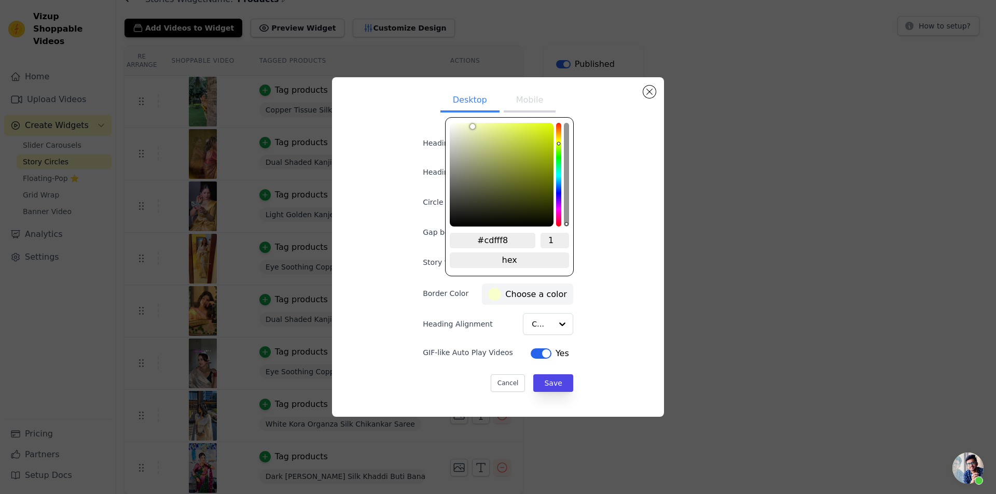
click at [557, 138] on div "hue channel" at bounding box center [558, 175] width 5 height 104
click at [527, 123] on div "color picker" at bounding box center [502, 175] width 104 height 104
click at [535, 124] on div "color picker" at bounding box center [502, 175] width 104 height 104
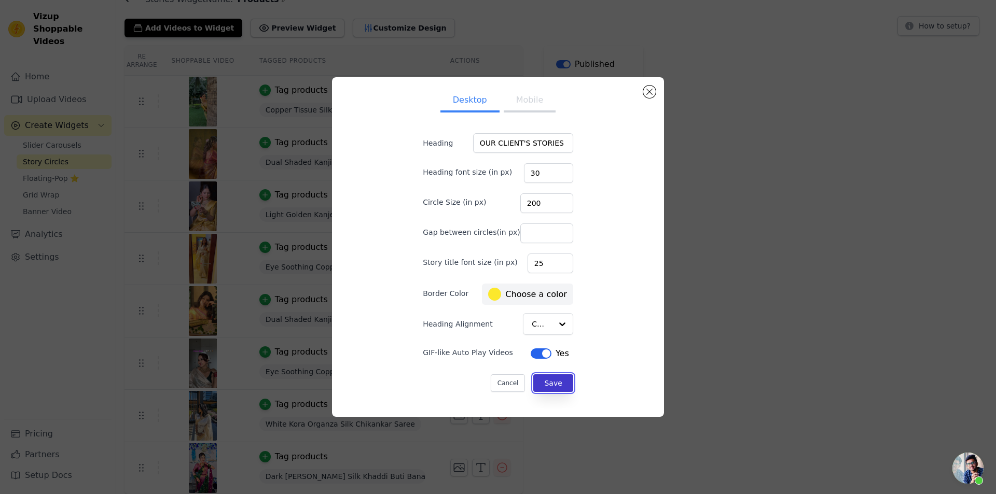
click at [549, 386] on button "Save" at bounding box center [552, 383] width 39 height 18
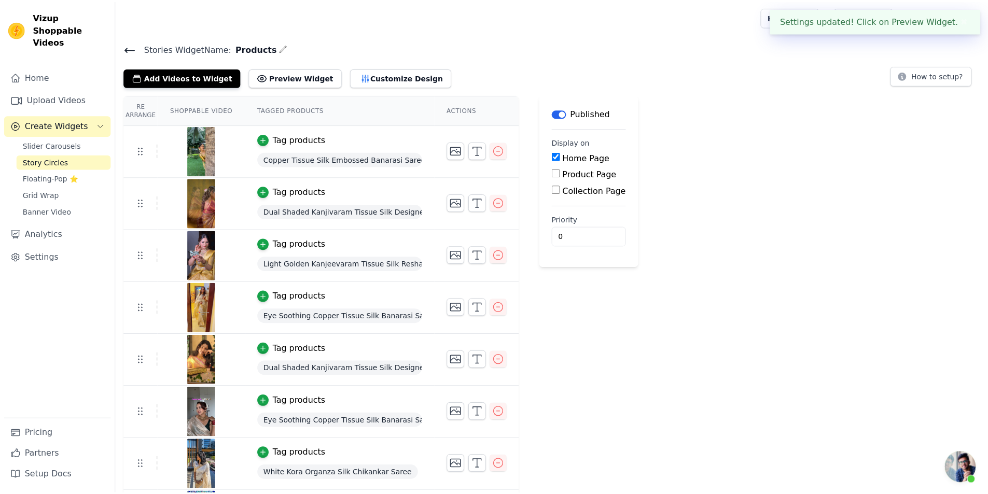
scroll to position [49, 0]
